Goal: Task Accomplishment & Management: Use online tool/utility

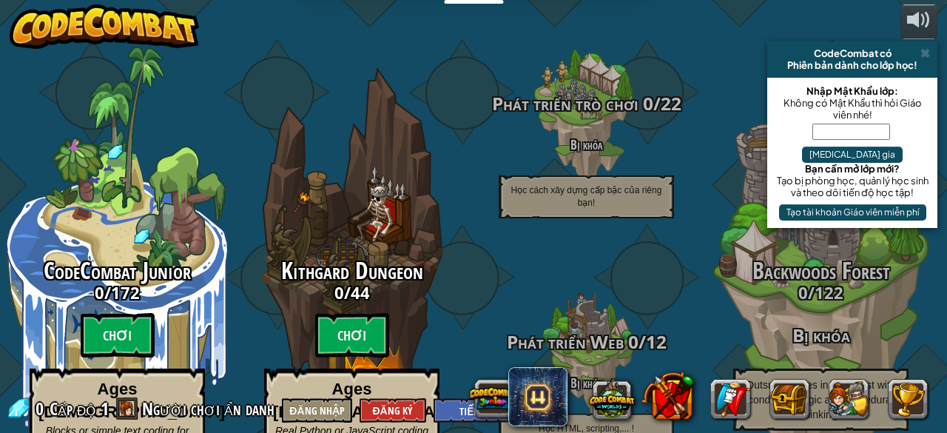
select select "vi"
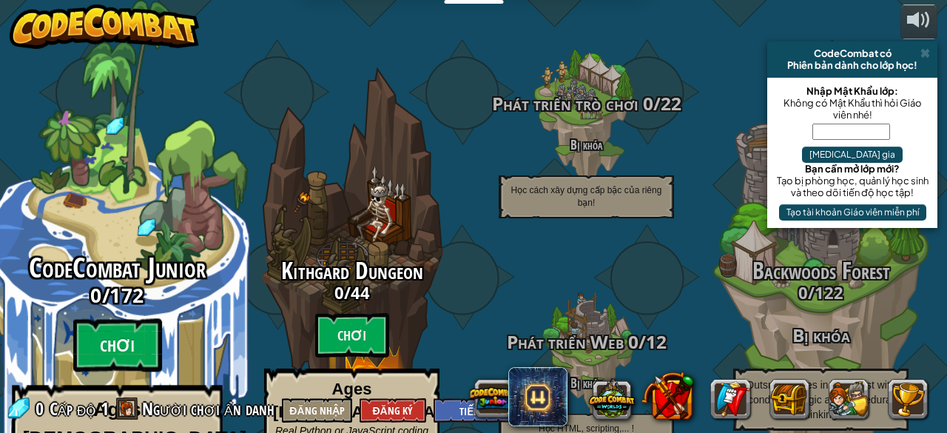
click at [121, 322] on btn "Chơi" at bounding box center [117, 345] width 89 height 53
select select "vi"
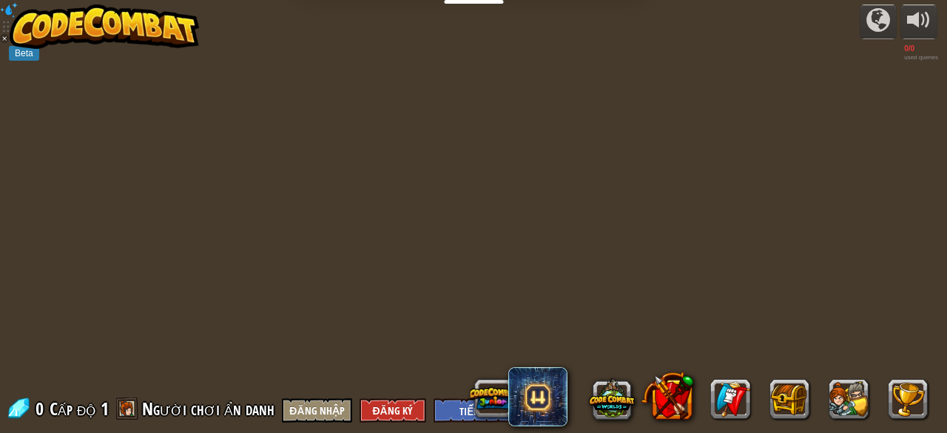
select select "vi"
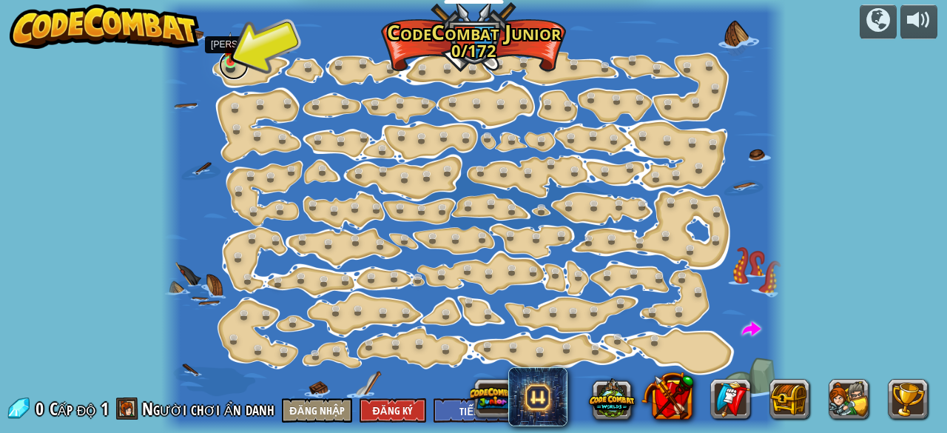
click at [244, 67] on link at bounding box center [234, 65] width 30 height 30
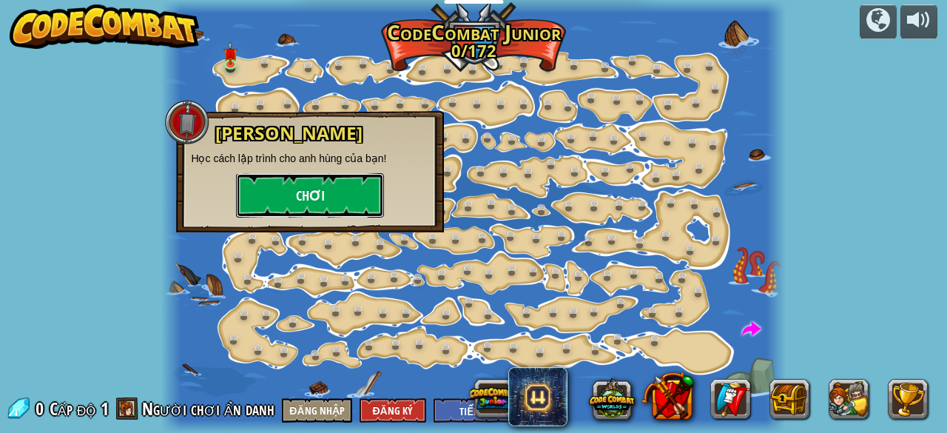
click at [296, 192] on button "Chơi" at bounding box center [310, 195] width 148 height 44
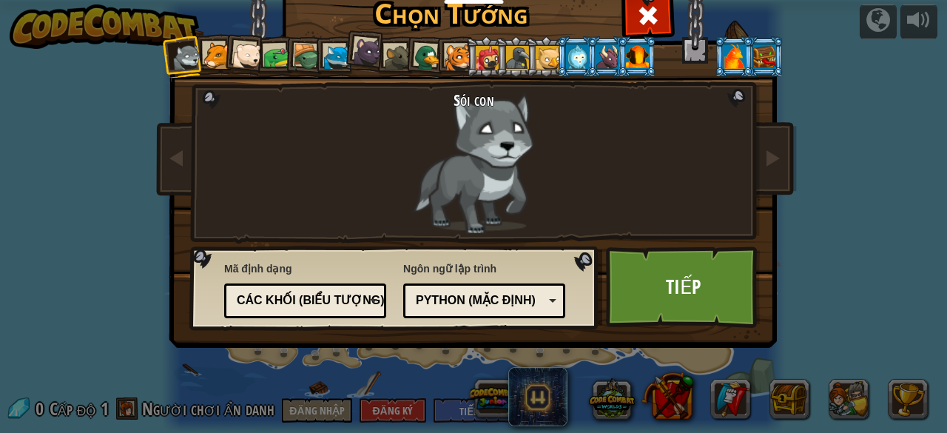
click at [497, 297] on div "Python (Mặc định)" at bounding box center [480, 300] width 128 height 17
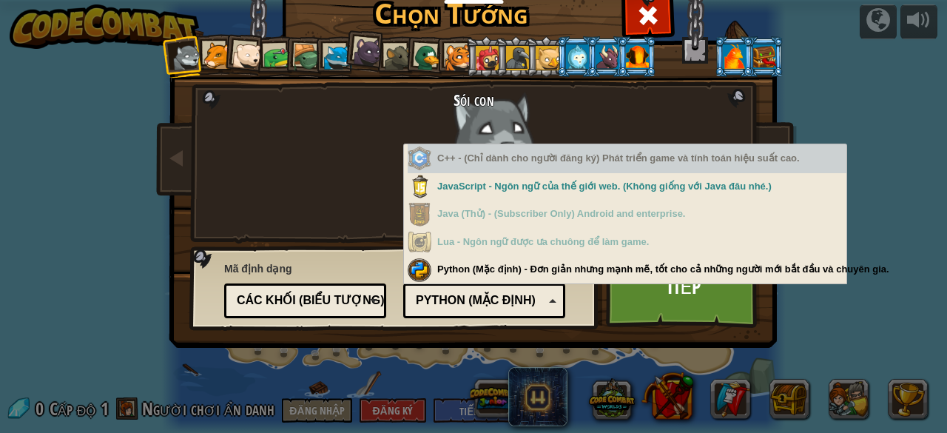
click at [476, 168] on div "C++ - (Chỉ dành cho người đăng ký) Phát triển game và tính toán hiệu suất cao." at bounding box center [627, 158] width 439 height 29
click at [468, 163] on div "C++ - (Chỉ dành cho người đăng ký) Phát triển game và tính toán hiệu suất cao." at bounding box center [627, 158] width 439 height 29
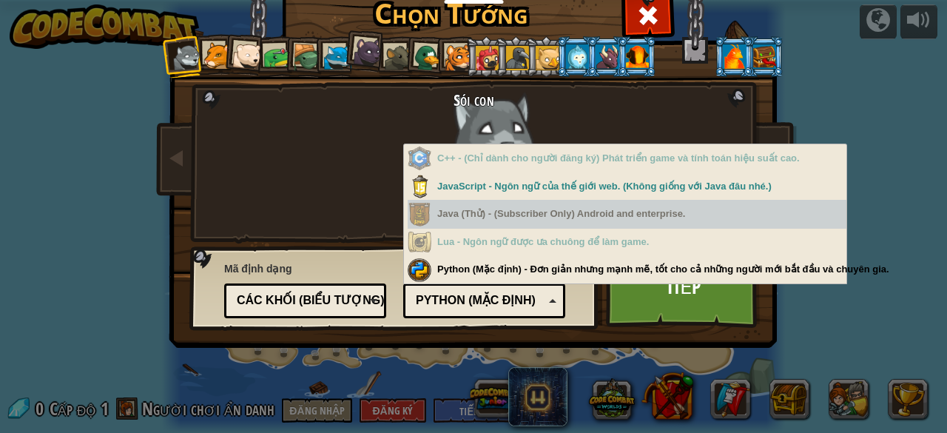
drag, startPoint x: 468, startPoint y: 163, endPoint x: 454, endPoint y: 207, distance: 45.9
click at [454, 207] on div "C++ - (Chỉ dành cho người đăng ký) Phát triển game và tính toán hiệu suất cao. …" at bounding box center [627, 214] width 439 height 140
click at [454, 207] on div "Java (Thử) - (Subscriber Only) Android and enterprise." at bounding box center [627, 214] width 439 height 29
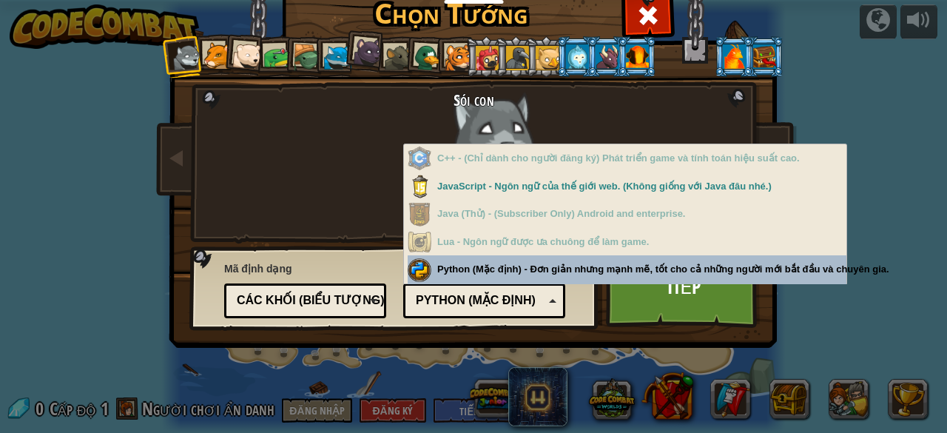
click at [469, 273] on div "Ngôn ngữ lập trình Python (Mặc định) JavaScript Lua C++ Java (Thử) Python (Mặc …" at bounding box center [484, 288] width 162 height 61
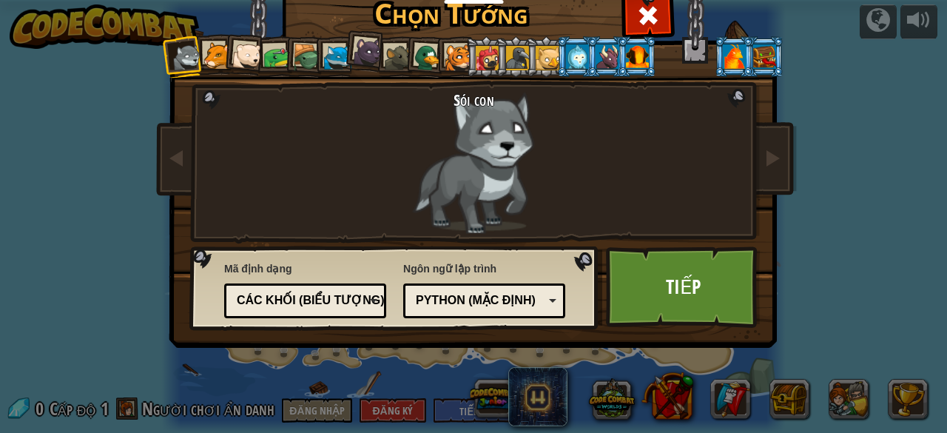
click at [298, 293] on div "Các khối (biểu tượng)" at bounding box center [301, 300] width 128 height 17
click at [327, 354] on div "Chọn Tướng 0 Sói con Báo sư tử Gấu Bắc Cực Con Ếch Rùa Cáo Xanh Gấu con báo đen…" at bounding box center [473, 222] width 607 height 487
click at [656, 301] on link "Tiếp" at bounding box center [683, 286] width 155 height 81
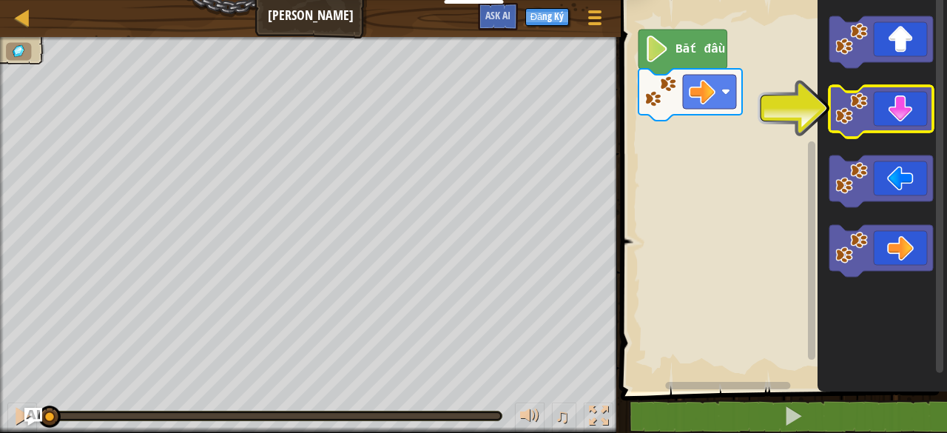
click at [870, 118] on icon "Không gian làm việc Blockly" at bounding box center [882, 112] width 104 height 52
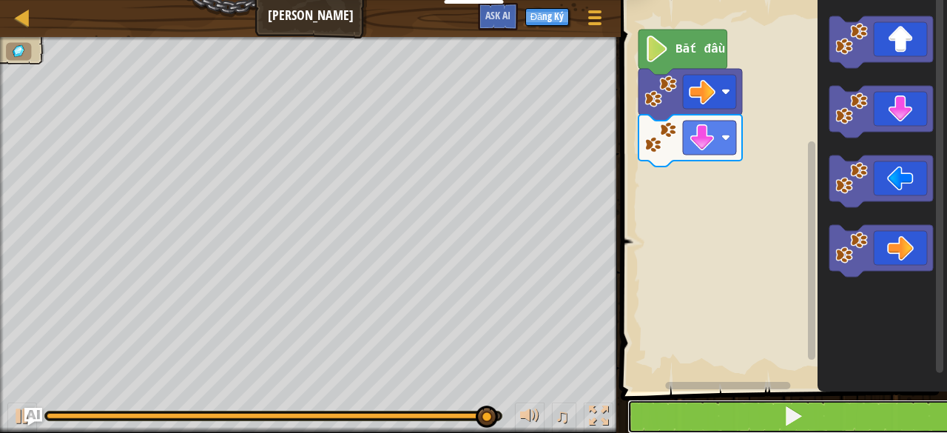
click at [848, 406] on button at bounding box center [793, 417] width 331 height 34
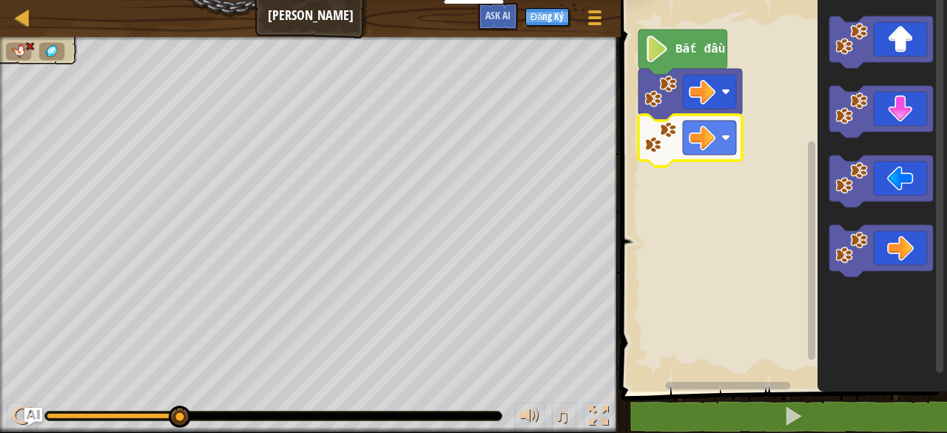
click at [682, 54] on text "Bắt đầu" at bounding box center [701, 49] width 50 height 13
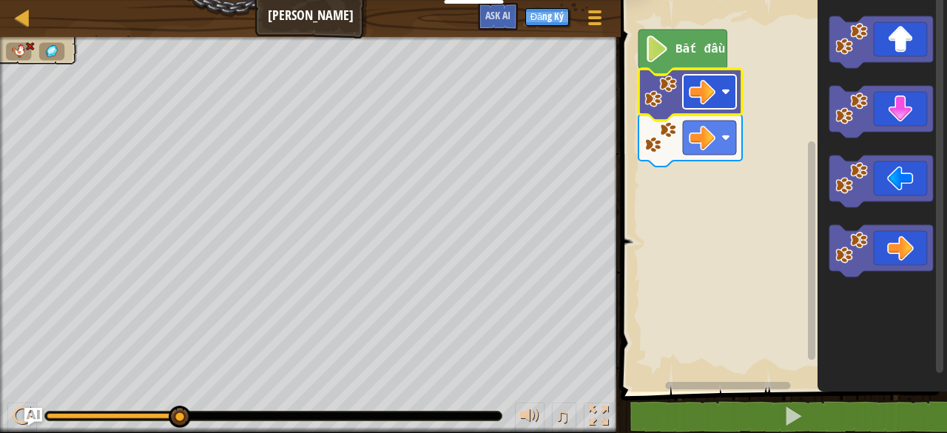
click at [696, 107] on rect "Không gian làm việc Blockly" at bounding box center [709, 92] width 53 height 34
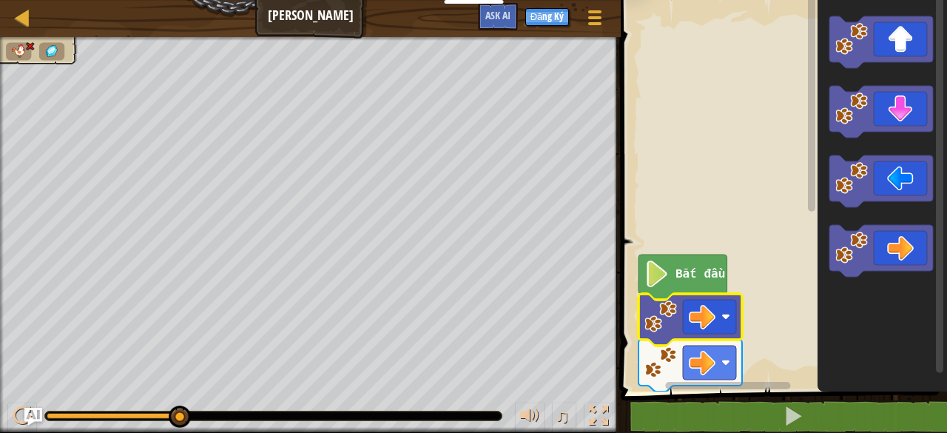
click at [810, 107] on g "Không gian làm việc Blockly" at bounding box center [812, 186] width 11 height 387
click at [684, 279] on text "Bắt đầu" at bounding box center [701, 274] width 50 height 13
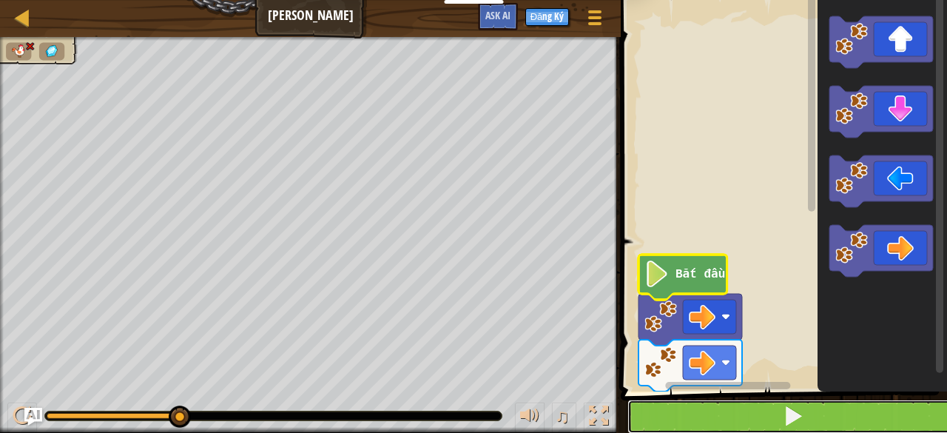
click at [748, 416] on button at bounding box center [793, 417] width 331 height 34
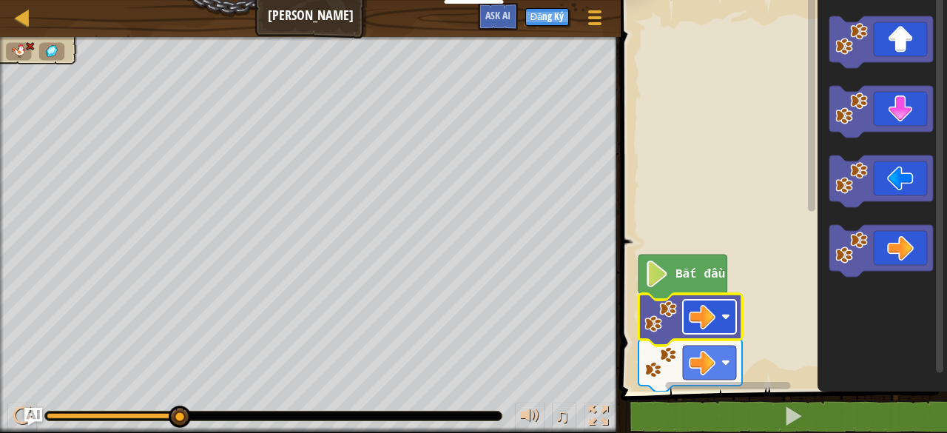
click at [699, 322] on image "Không gian làm việc Blockly" at bounding box center [702, 316] width 27 height 27
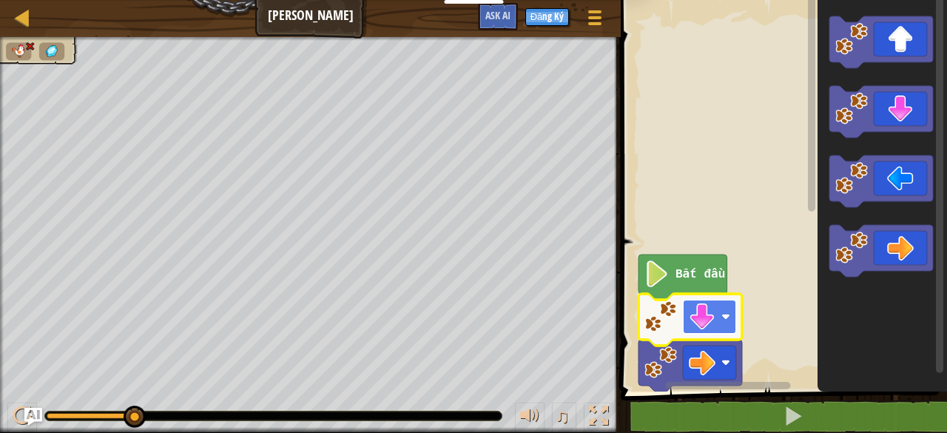
click at [715, 306] on image "Không gian làm việc Blockly" at bounding box center [702, 316] width 27 height 27
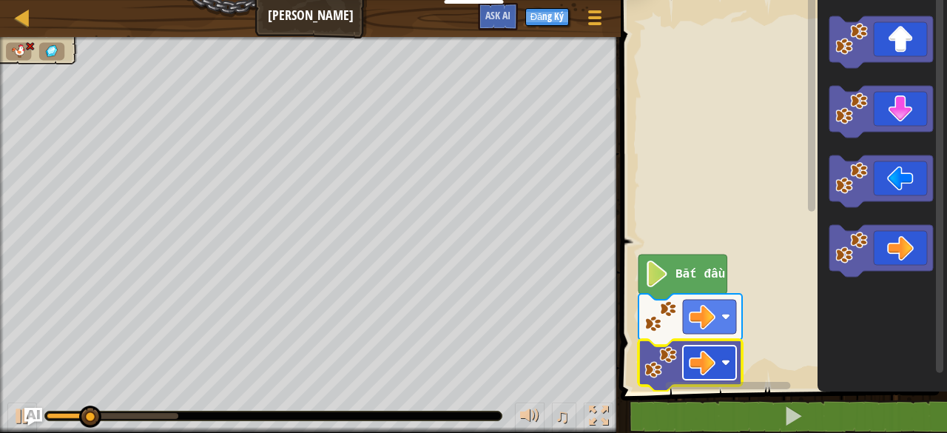
click at [694, 366] on image "Không gian làm việc Blockly" at bounding box center [702, 362] width 27 height 27
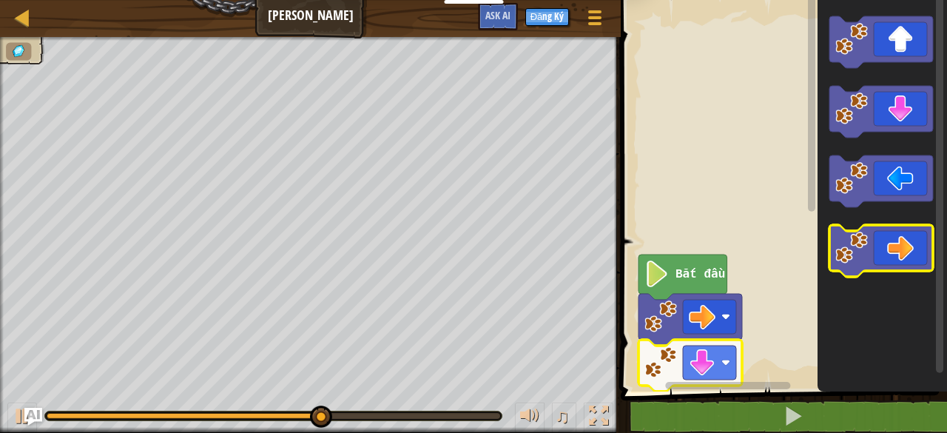
click at [880, 248] on icon "Không gian làm việc Blockly" at bounding box center [882, 251] width 104 height 52
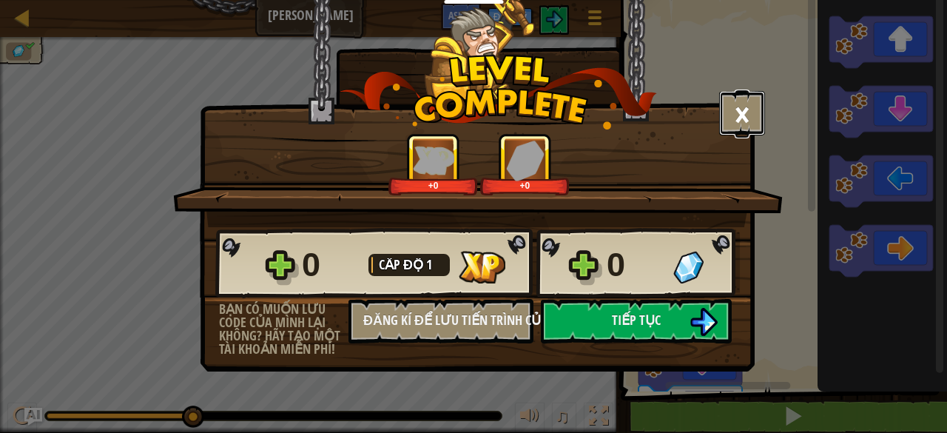
click at [742, 128] on button "×" at bounding box center [742, 113] width 46 height 44
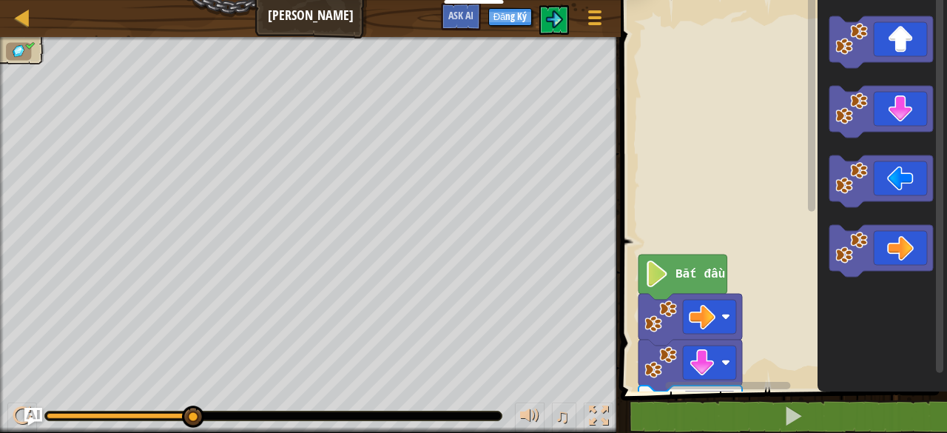
click at [695, 291] on icon "Không gian làm việc Blockly" at bounding box center [683, 277] width 89 height 45
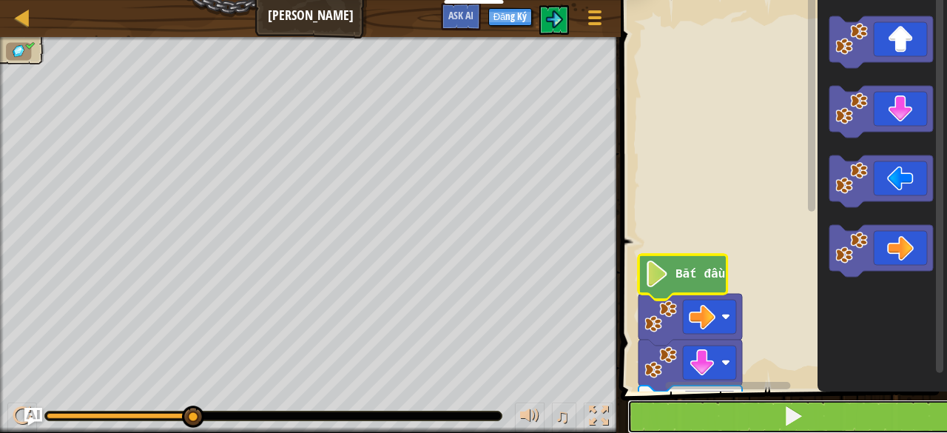
click at [694, 406] on button at bounding box center [793, 417] width 331 height 34
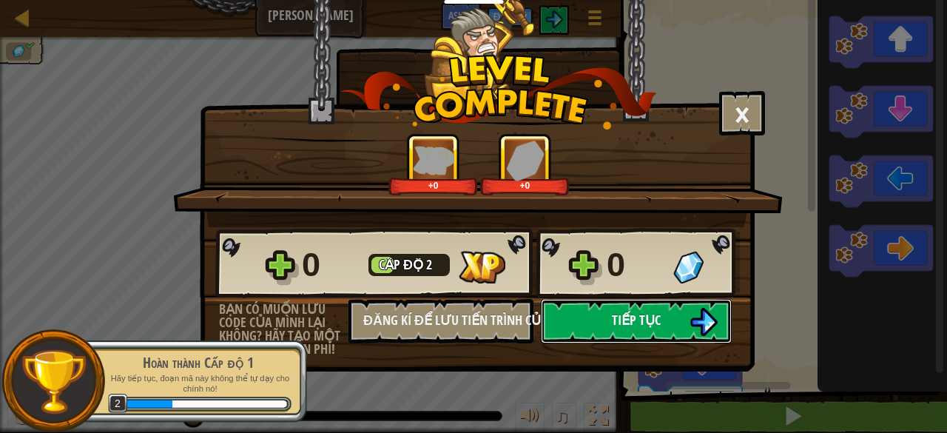
click at [654, 307] on button "Tiếp tục" at bounding box center [636, 321] width 191 height 44
